Goal: Contribute content: Add original content to the website for others to see

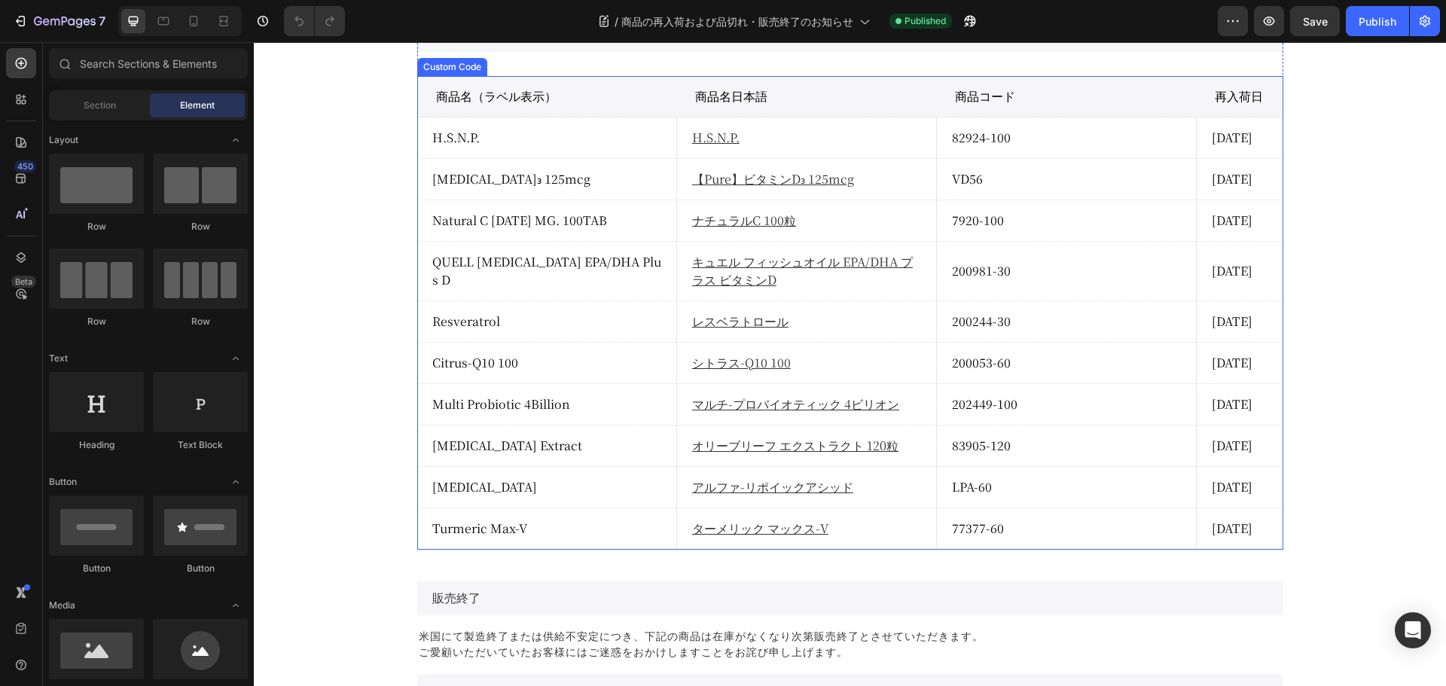
scroll to position [1054, 0]
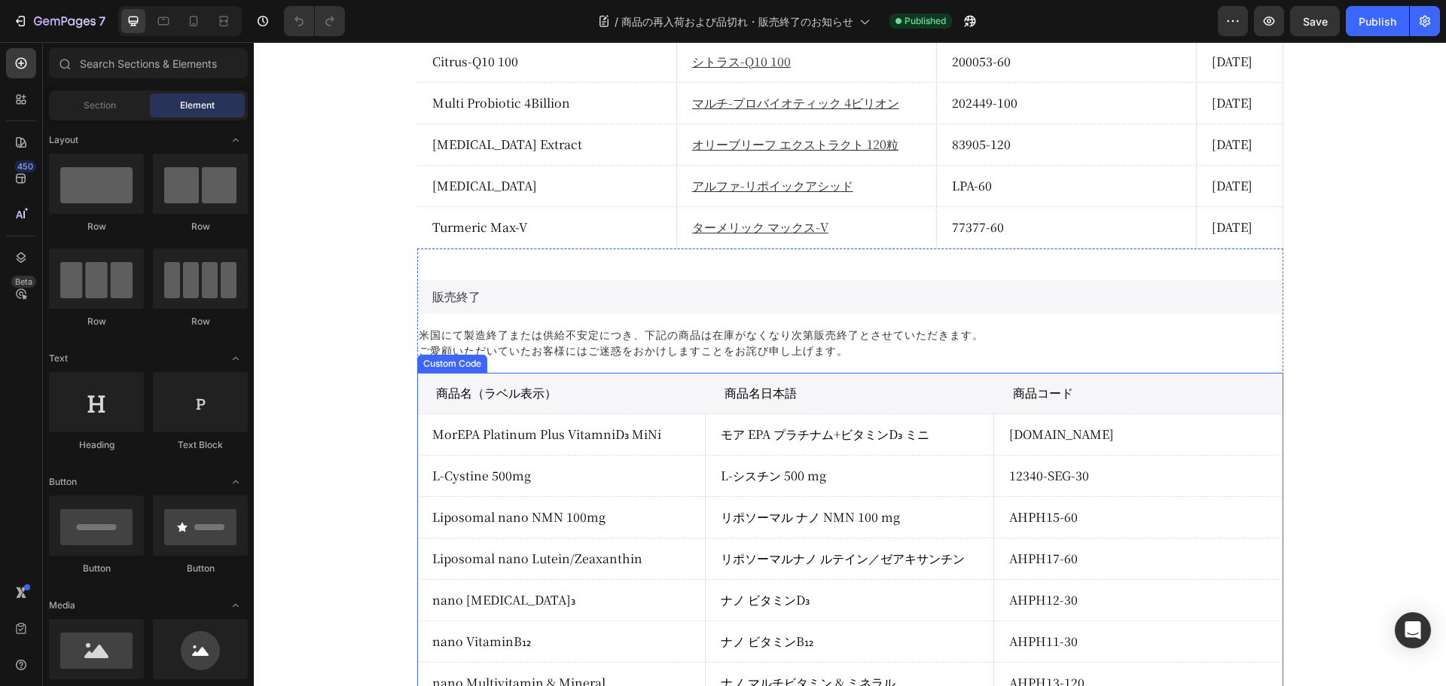
click at [520, 390] on th "商品名（ラベル表示）" at bounding box center [561, 393] width 288 height 41
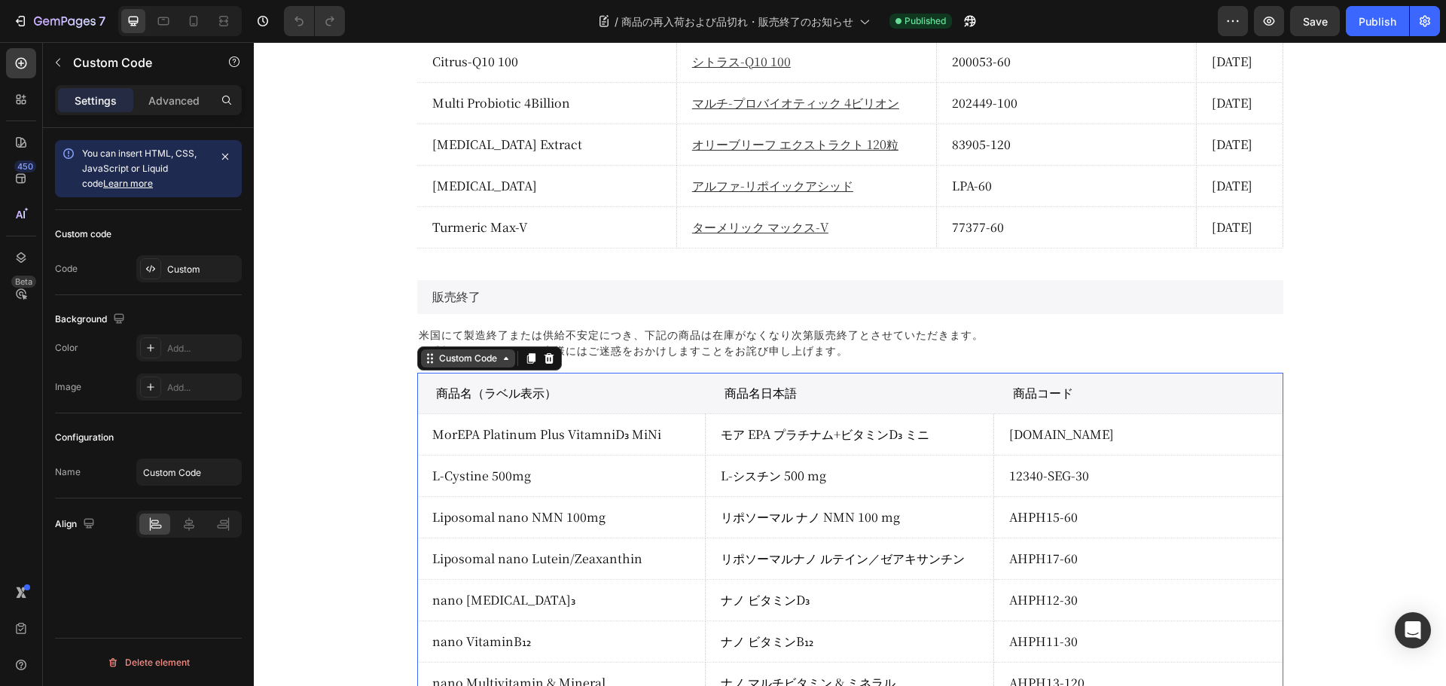
click at [462, 354] on div "Custom Code" at bounding box center [468, 359] width 64 height 14
click at [447, 357] on div "Custom Code" at bounding box center [468, 359] width 64 height 14
click at [449, 363] on div "Custom Code" at bounding box center [468, 359] width 64 height 14
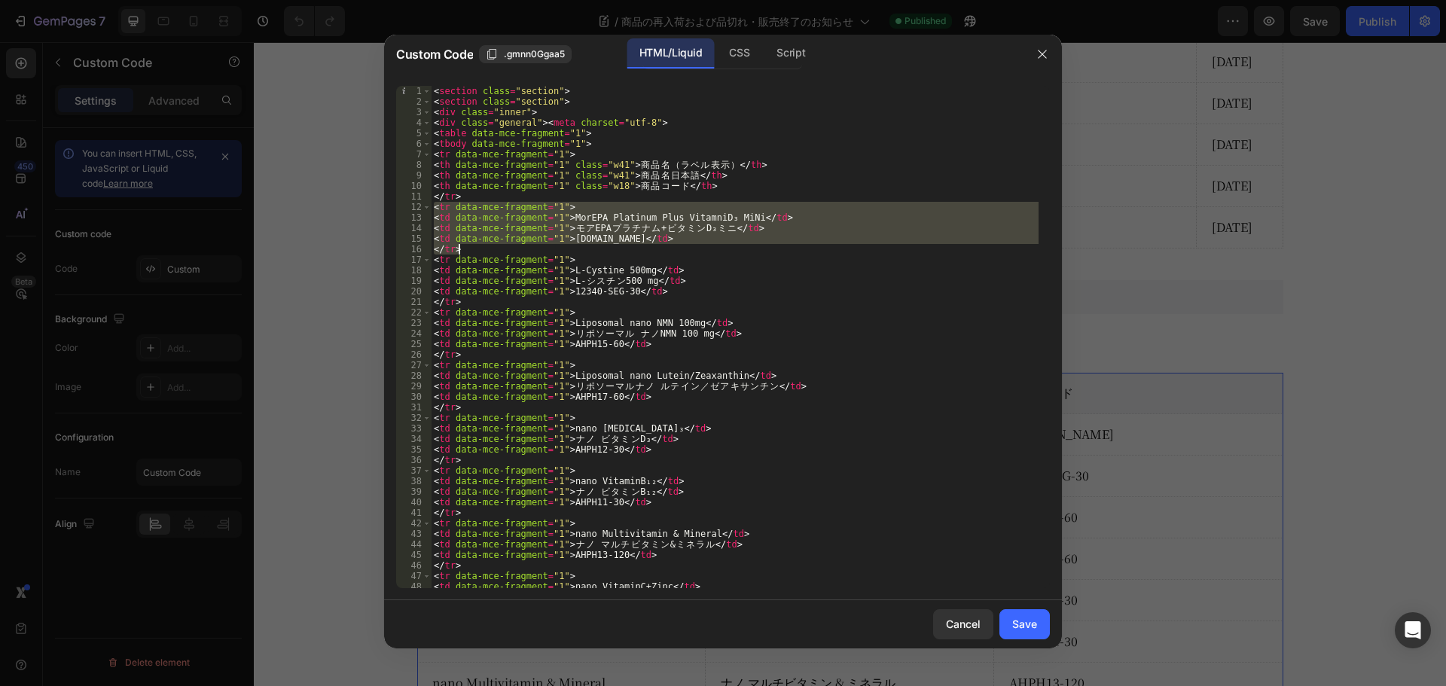
drag, startPoint x: 431, startPoint y: 205, endPoint x: 467, endPoint y: 250, distance: 57.4
click at [467, 250] on div "< section class = "section" > < section class = "section" > < div class = "inne…" at bounding box center [735, 347] width 608 height 523
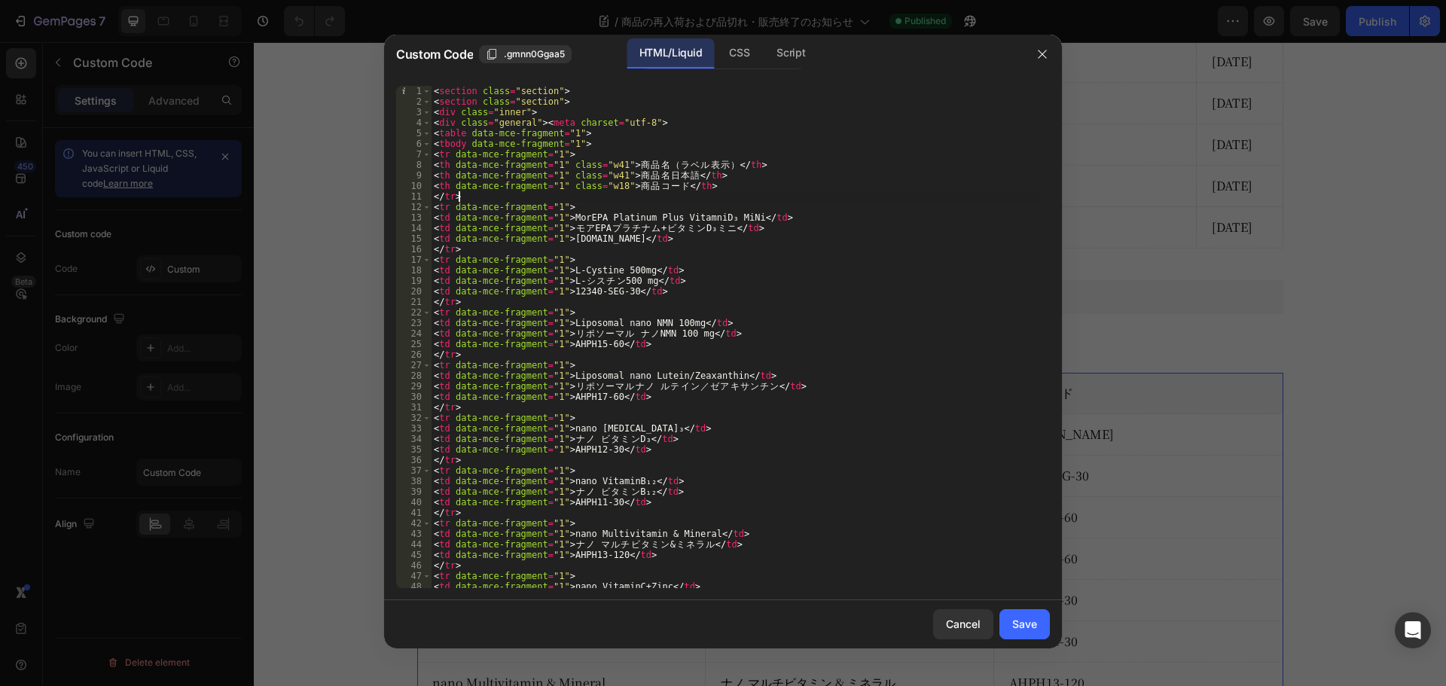
drag, startPoint x: 471, startPoint y: 191, endPoint x: 488, endPoint y: 193, distance: 16.6
click at [472, 192] on div "< section class = "section" > < section class = "section" > < div class = "inne…" at bounding box center [735, 347] width 608 height 523
type textarea "</tr>"
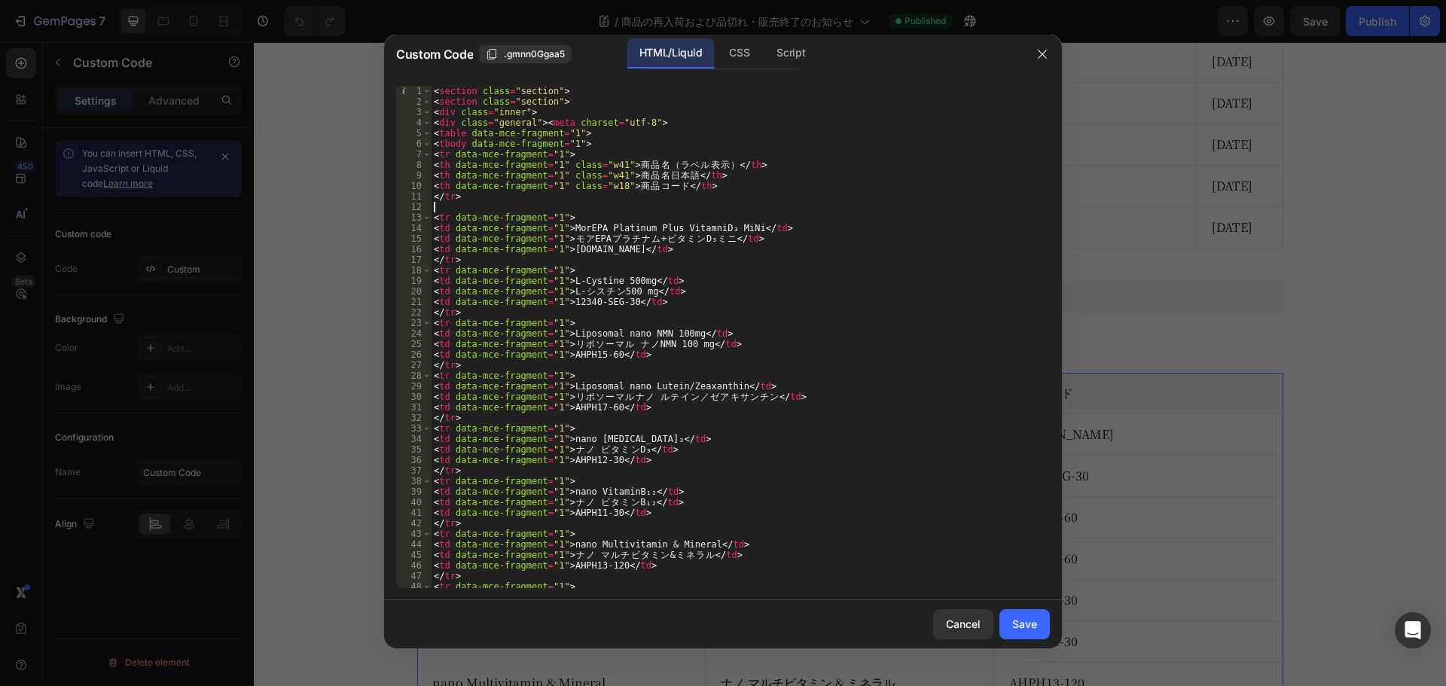
paste textarea "</tr>"
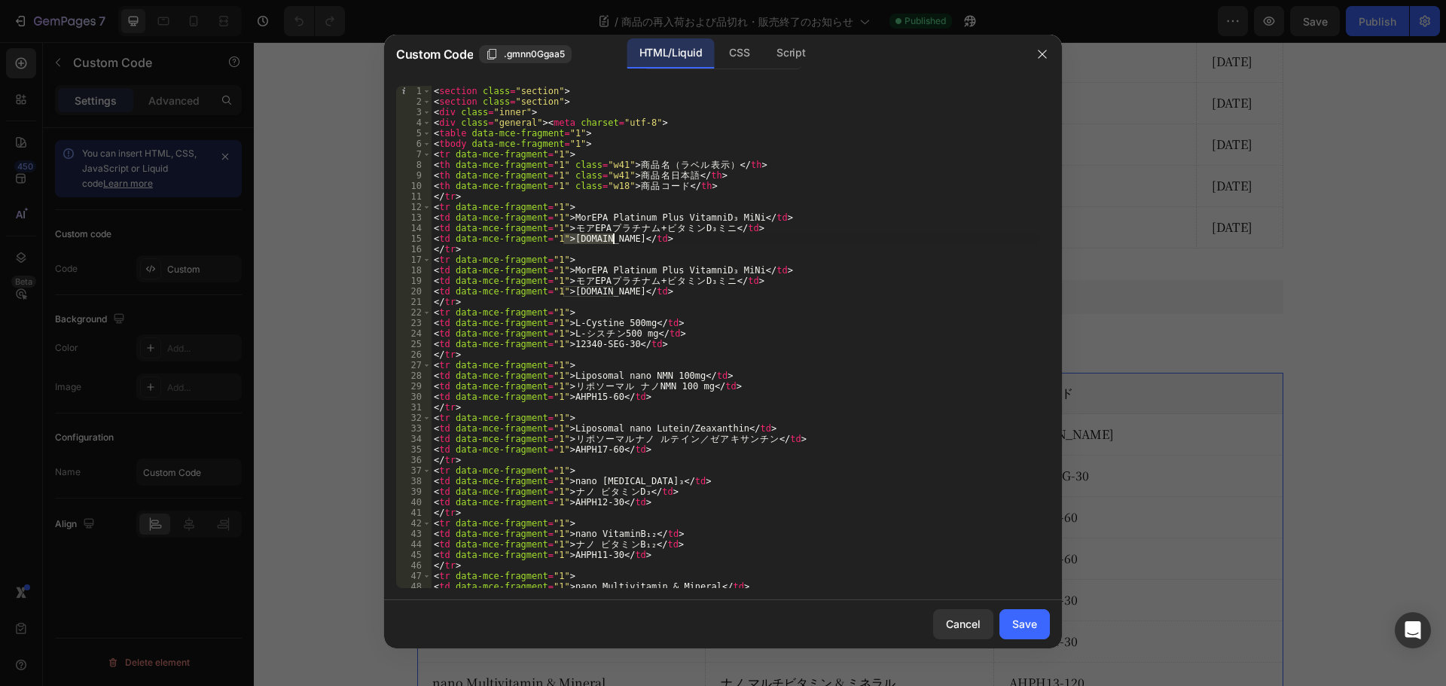
drag, startPoint x: 563, startPoint y: 235, endPoint x: 611, endPoint y: 235, distance: 47.4
click at [611, 235] on div "< section class = "section" > < section class = "section" > < div class = "inne…" at bounding box center [735, 347] width 608 height 523
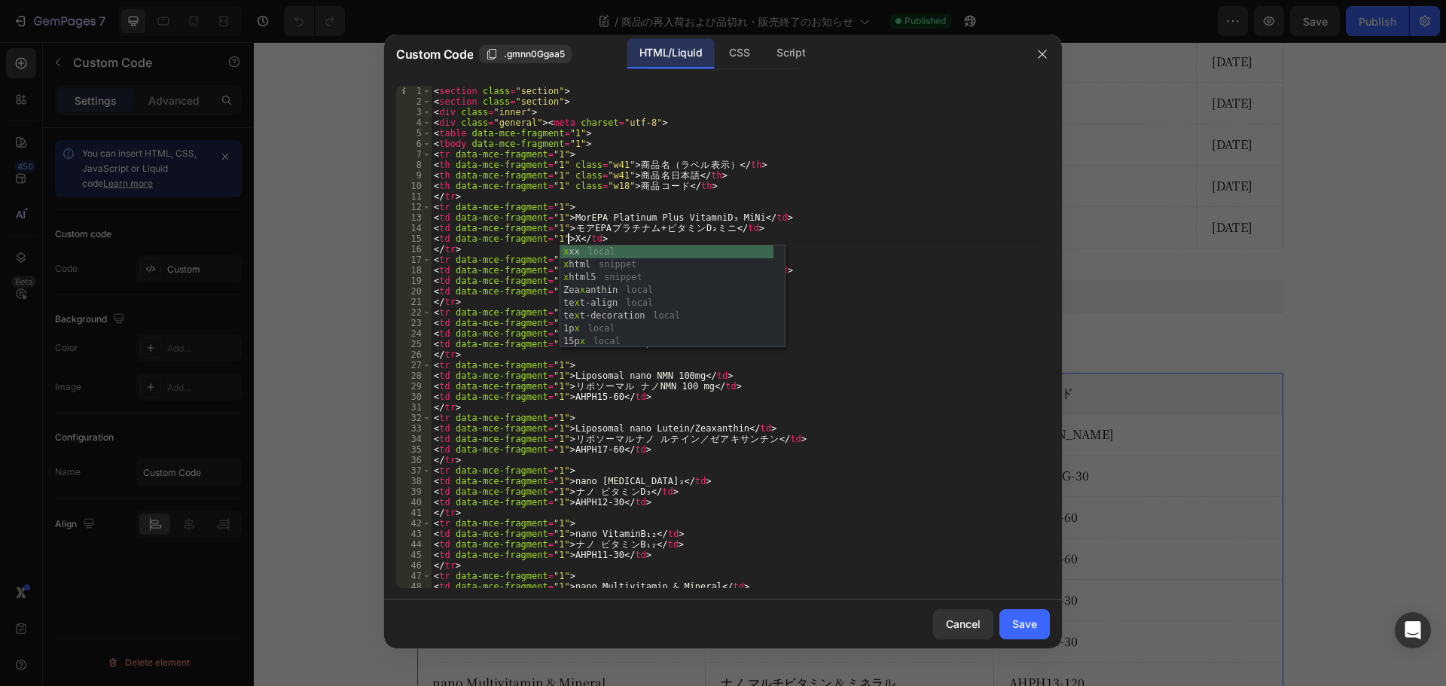
scroll to position [0, 11]
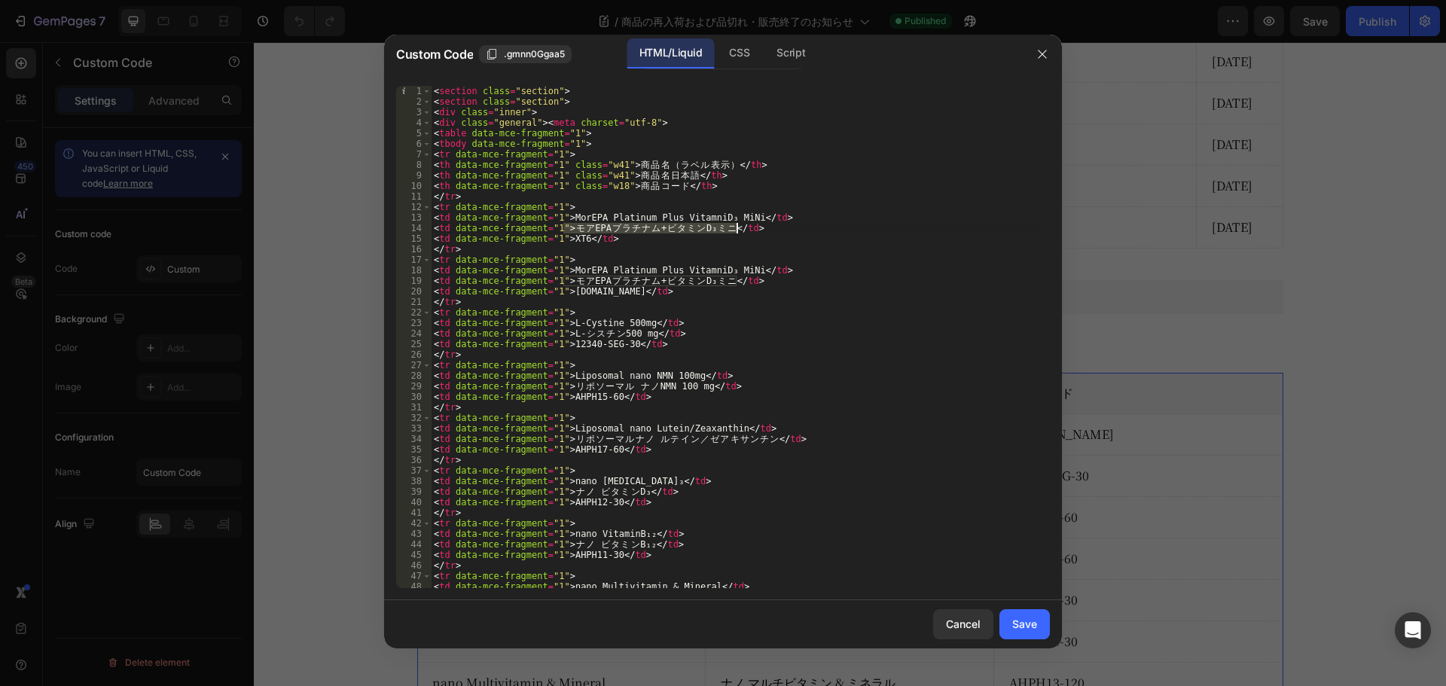
drag, startPoint x: 565, startPoint y: 227, endPoint x: 737, endPoint y: 227, distance: 172.4
click at [737, 227] on div "< section class = "section" > < section class = "section" > < div class = "inne…" at bounding box center [735, 347] width 608 height 523
paste textarea "Pure】サンティトリム"
drag, startPoint x: 563, startPoint y: 218, endPoint x: 738, endPoint y: 221, distance: 174.7
click at [738, 221] on div "< section class = "section" > < section class = "section" > < div class = "inne…" at bounding box center [735, 347] width 608 height 523
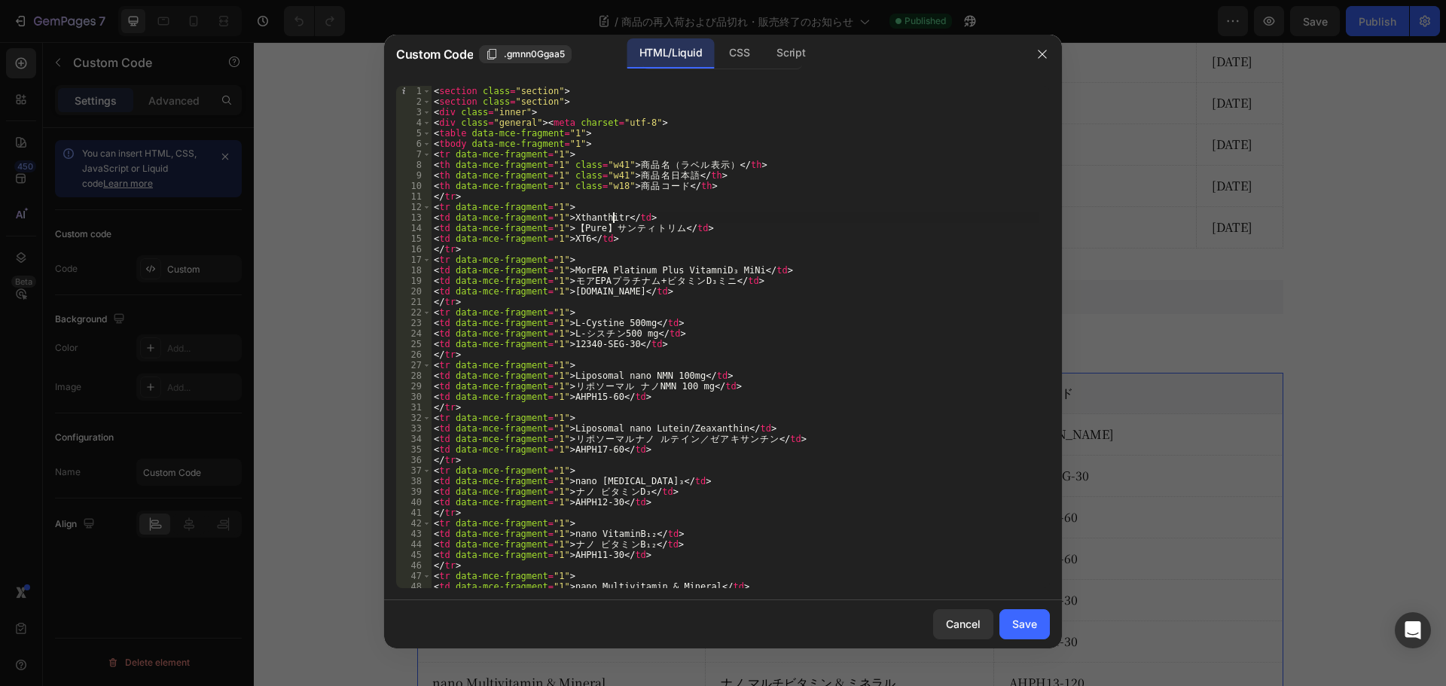
scroll to position [0, 15]
drag, startPoint x: 581, startPoint y: 218, endPoint x: 1139, endPoint y: 266, distance: 560.7
click at [581, 218] on div "< section class = "section" > < section class = "section" > < div class = "inne…" at bounding box center [735, 347] width 608 height 523
click at [620, 218] on div "< section class = "section" > < section class = "section" > < div class = "inne…" at bounding box center [735, 347] width 608 height 523
click at [596, 219] on div "< section class = "section" > < section class = "section" > < div class = "inne…" at bounding box center [735, 347] width 608 height 523
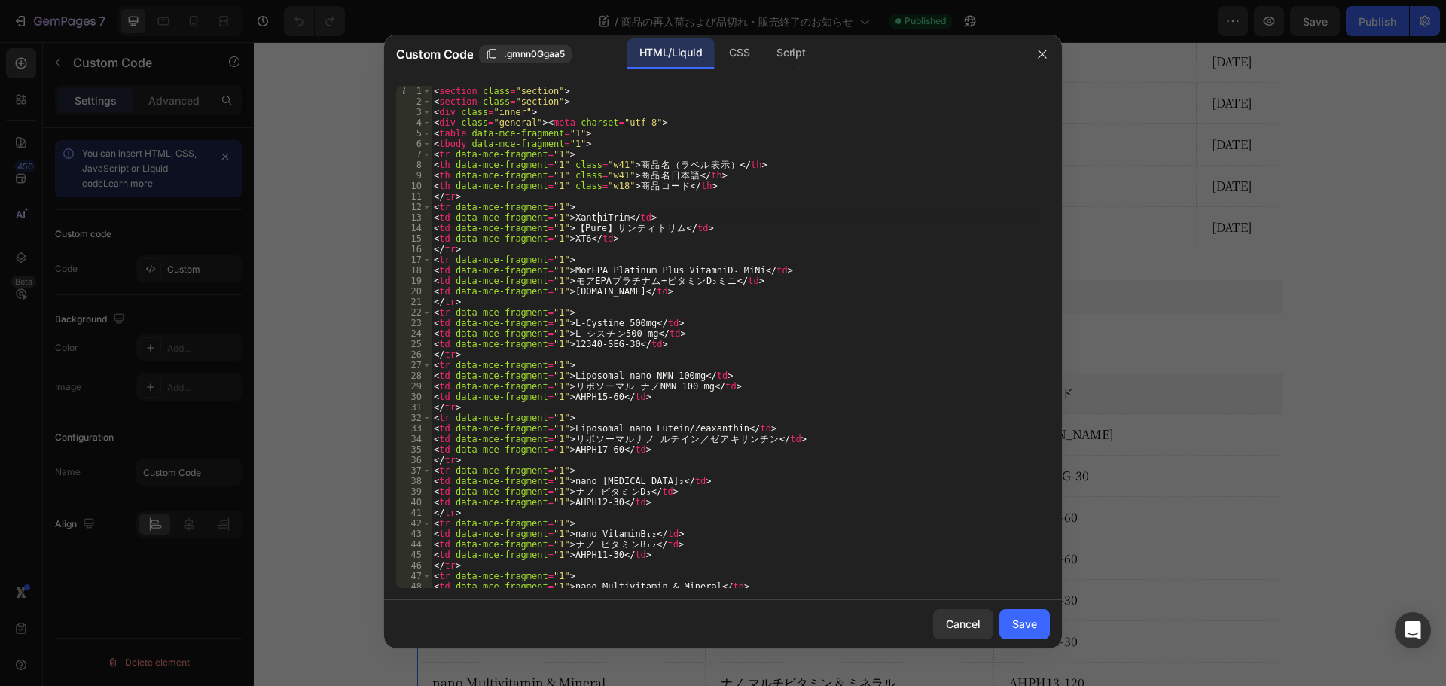
scroll to position [0, 14]
type textarea "<td data-mce-fragment="1">XanthiTrim</td>"
click at [1036, 626] on div "Save" at bounding box center [1024, 624] width 25 height 16
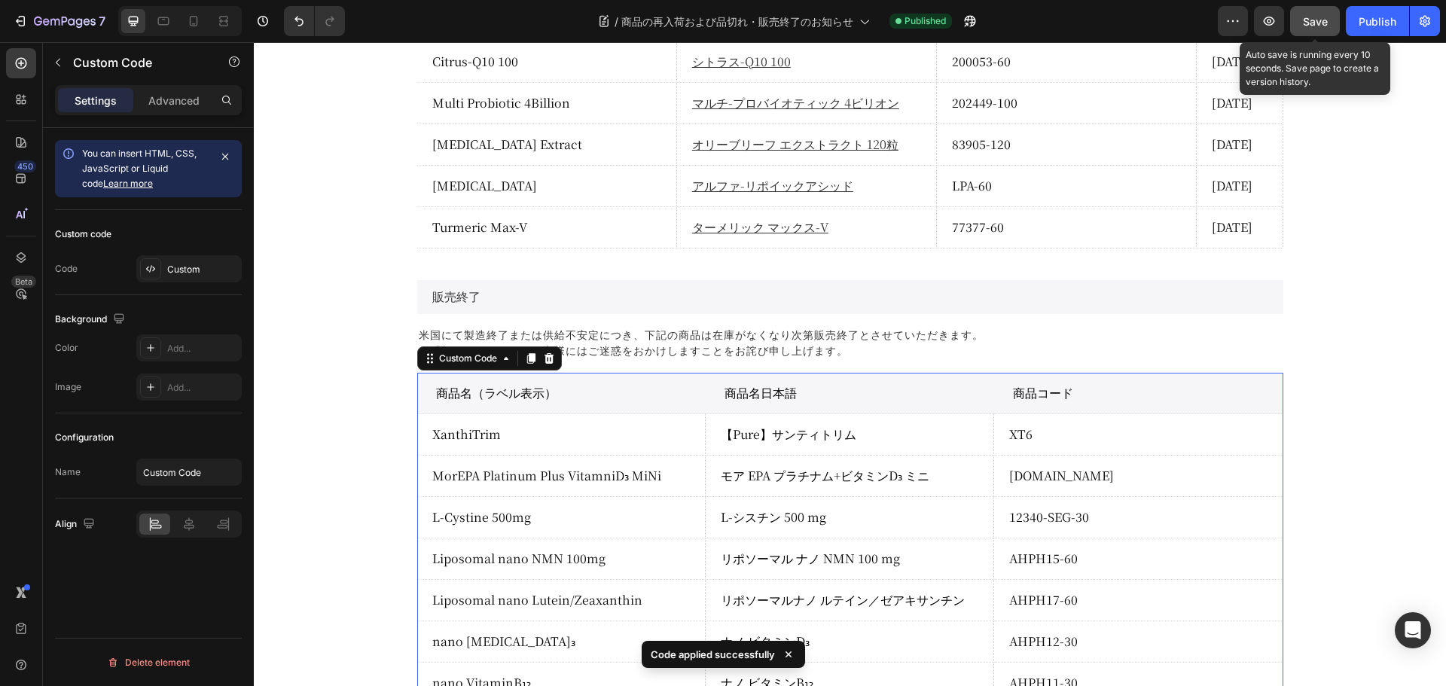
click at [1321, 26] on span "Save" at bounding box center [1315, 21] width 25 height 13
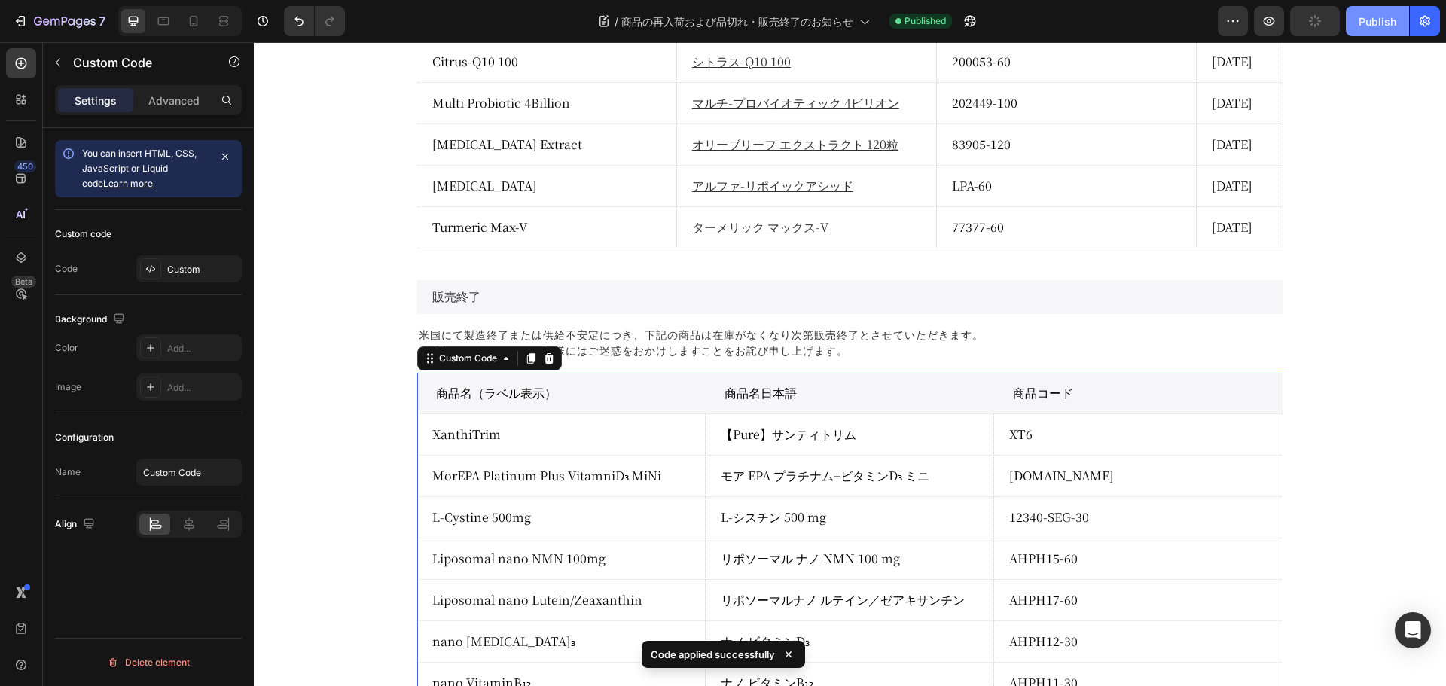
drag, startPoint x: 1372, startPoint y: 26, endPoint x: 1081, endPoint y: 43, distance: 291.1
click at [1372, 26] on div "Publish" at bounding box center [1377, 22] width 38 height 16
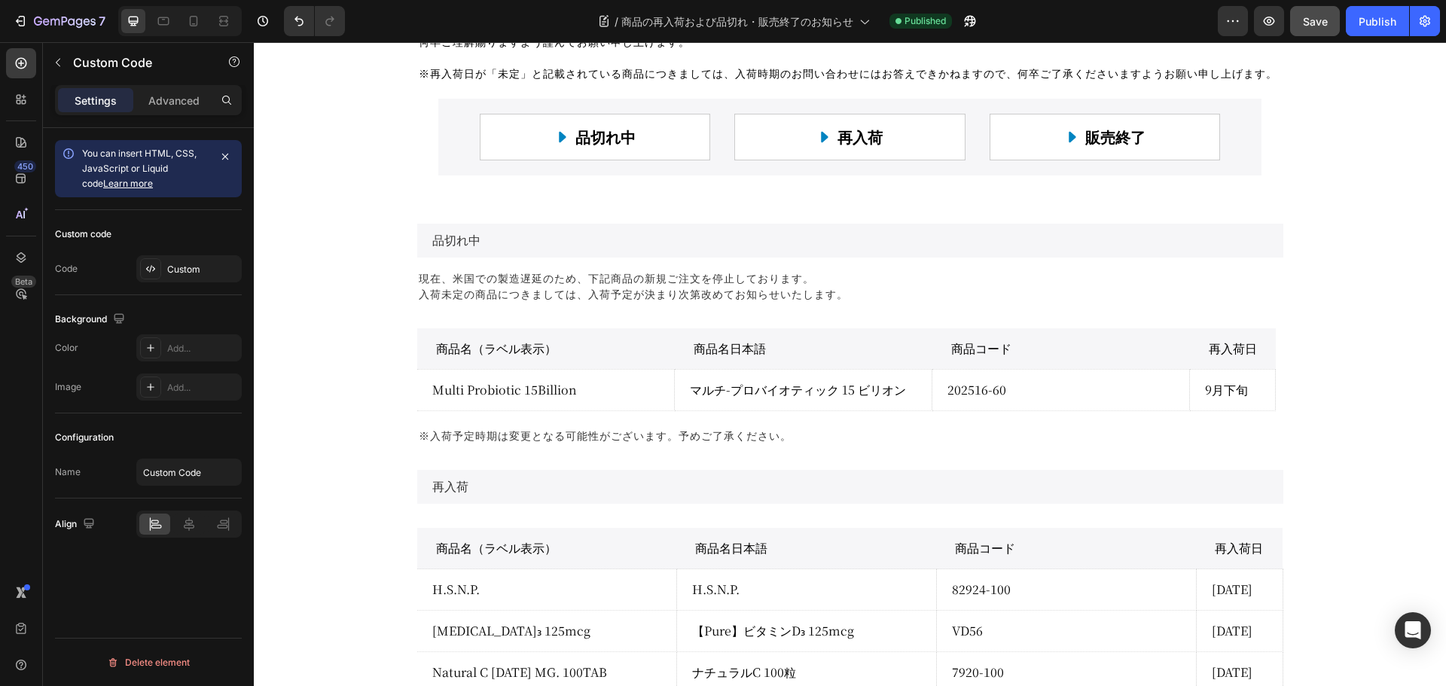
scroll to position [0, 0]
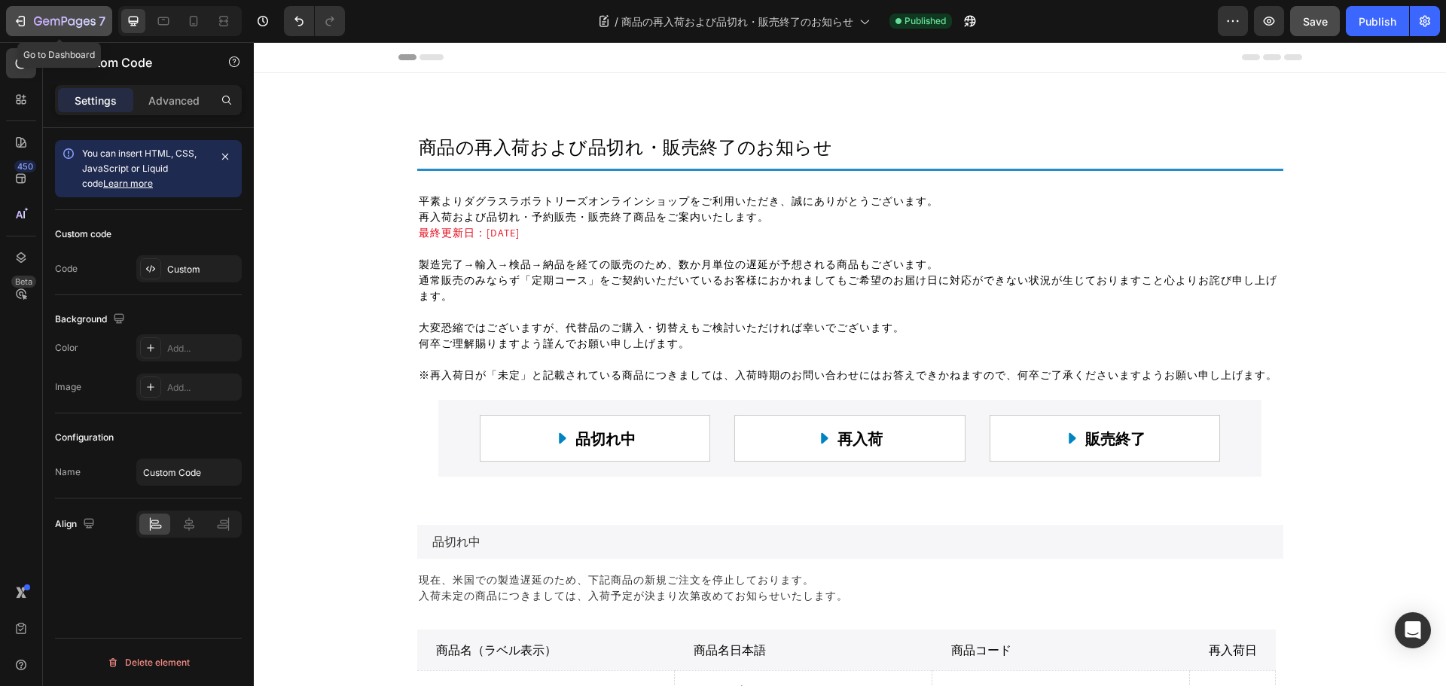
click at [75, 18] on icon "button" at bounding box center [65, 22] width 62 height 13
